Goal: Information Seeking & Learning: Learn about a topic

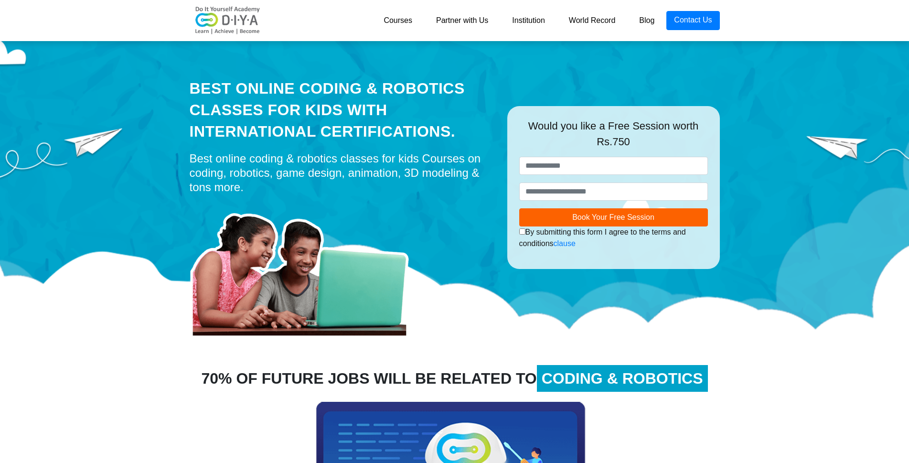
click at [464, 19] on link "Partner with Us" at bounding box center [462, 20] width 76 height 19
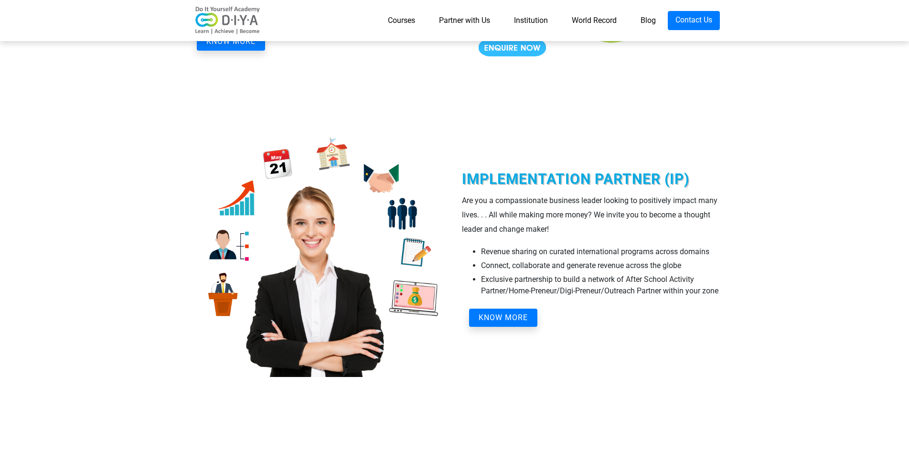
scroll to position [1911, 0]
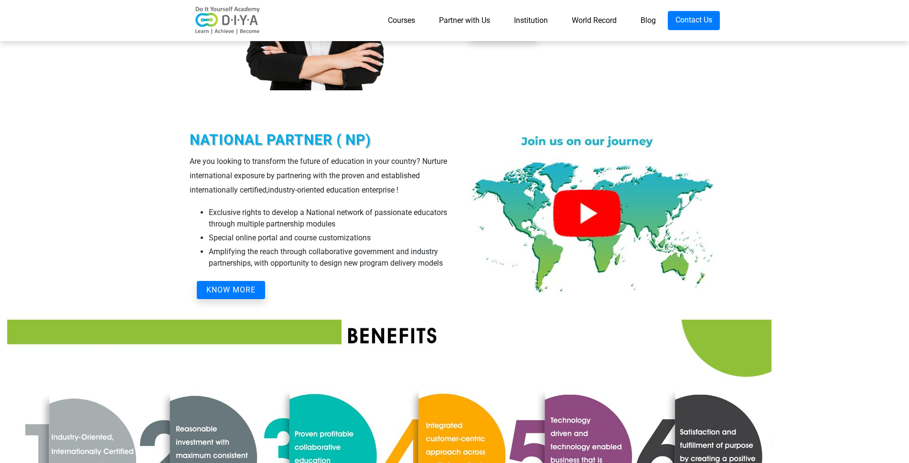
click at [398, 19] on link "Courses" at bounding box center [401, 20] width 51 height 19
